Goal: Task Accomplishment & Management: Use online tool/utility

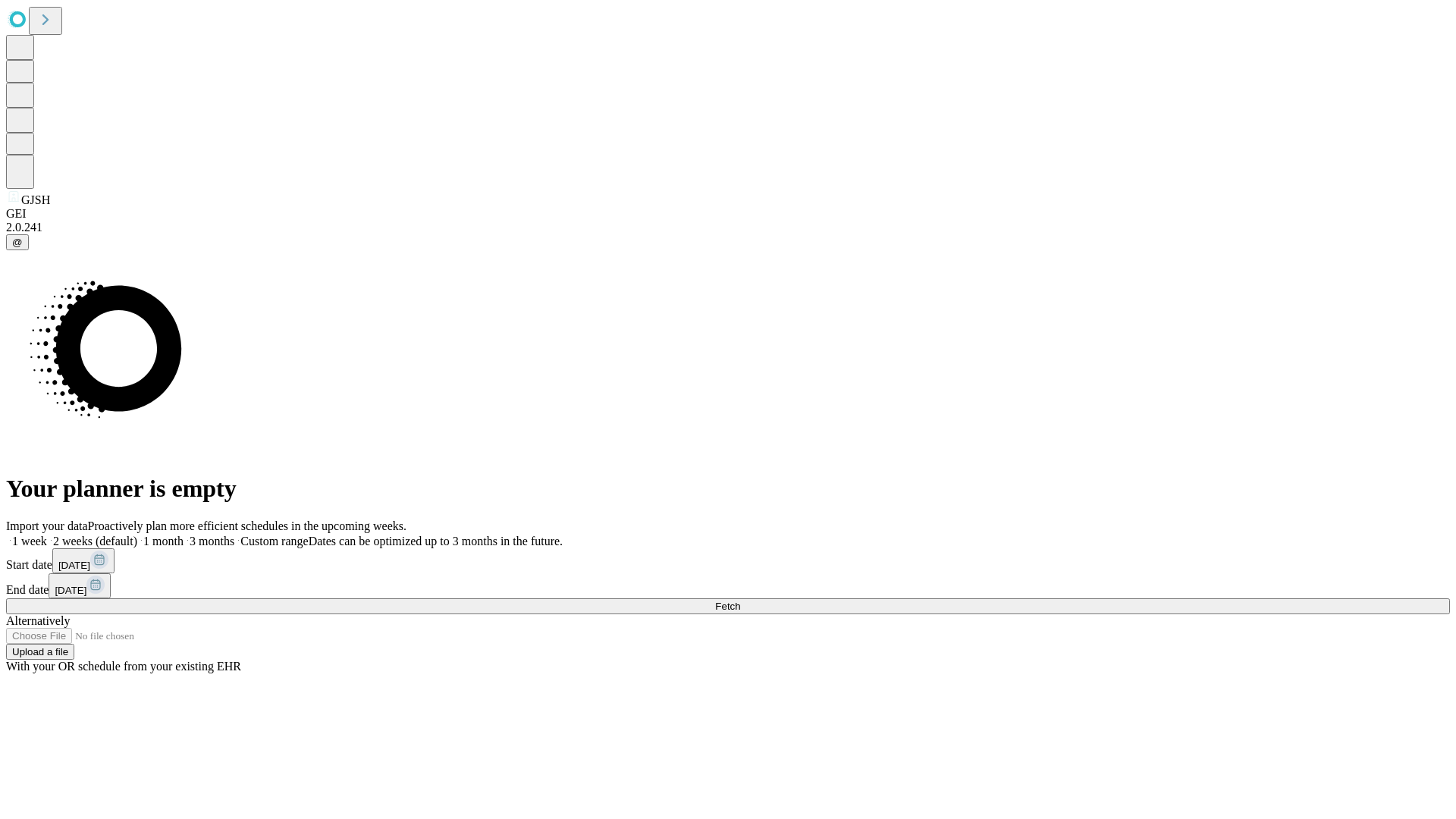
click at [740, 600] on span "Fetch" at bounding box center [727, 606] width 25 height 12
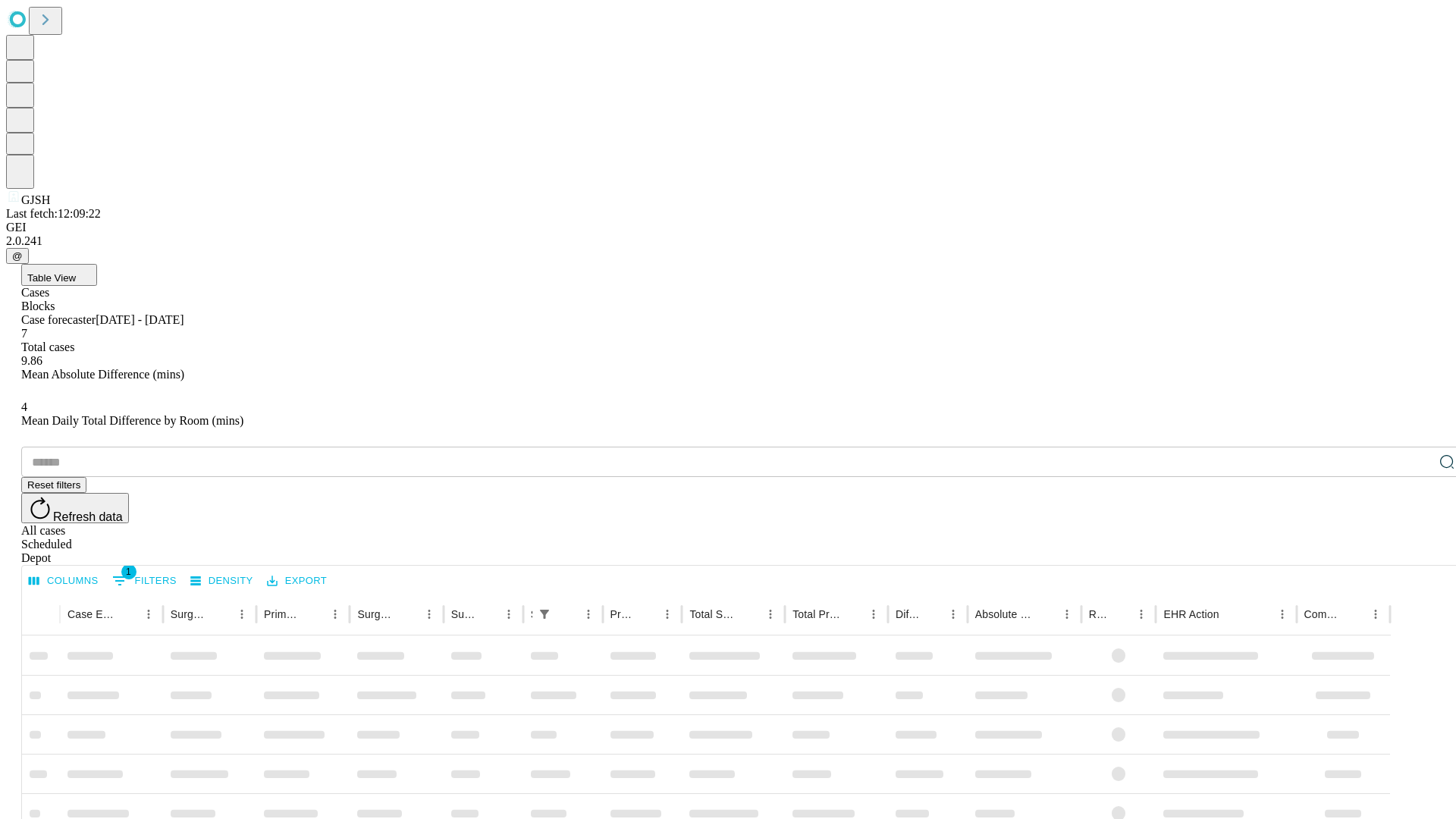
click at [1416, 551] on div "Depot" at bounding box center [742, 557] width 1443 height 13
